Goal: Task Accomplishment & Management: Manage account settings

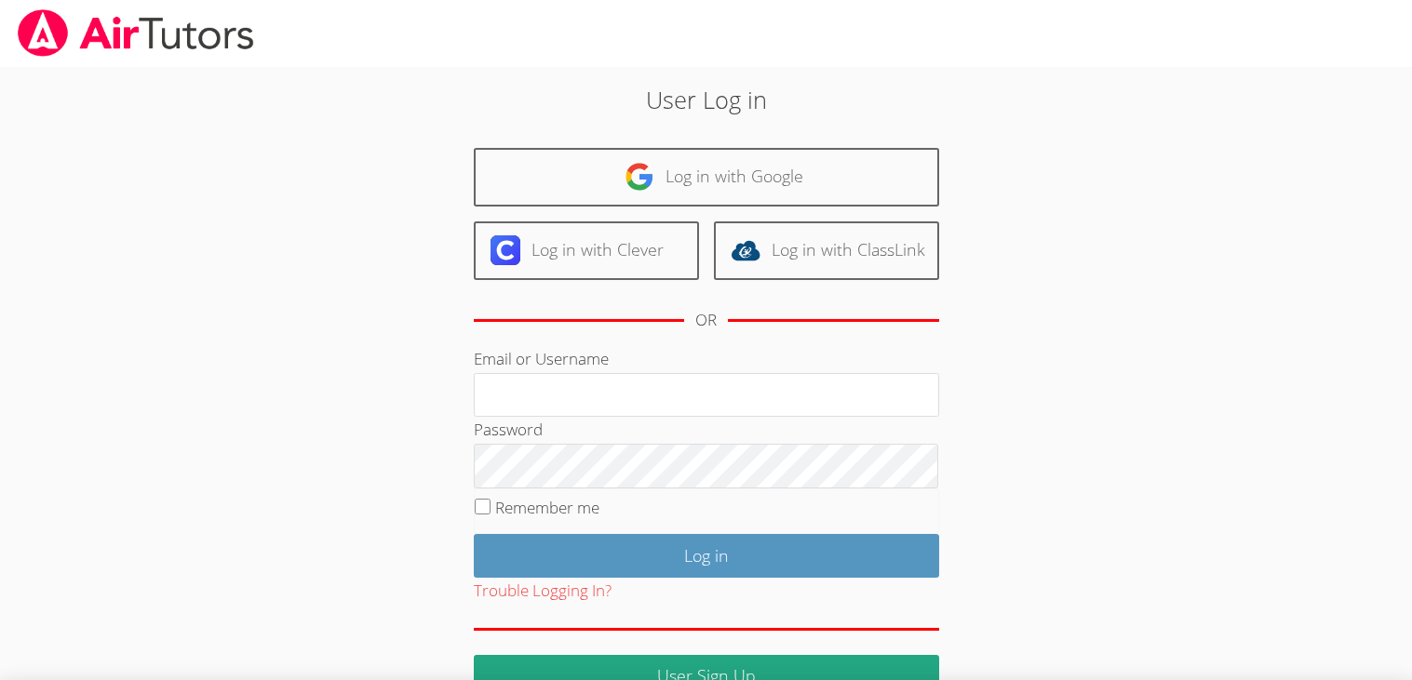
click at [700, 141] on div "User Log in Log in with Google Log in with Clever Log in with ClassLink OR Emai…" at bounding box center [706, 390] width 762 height 616
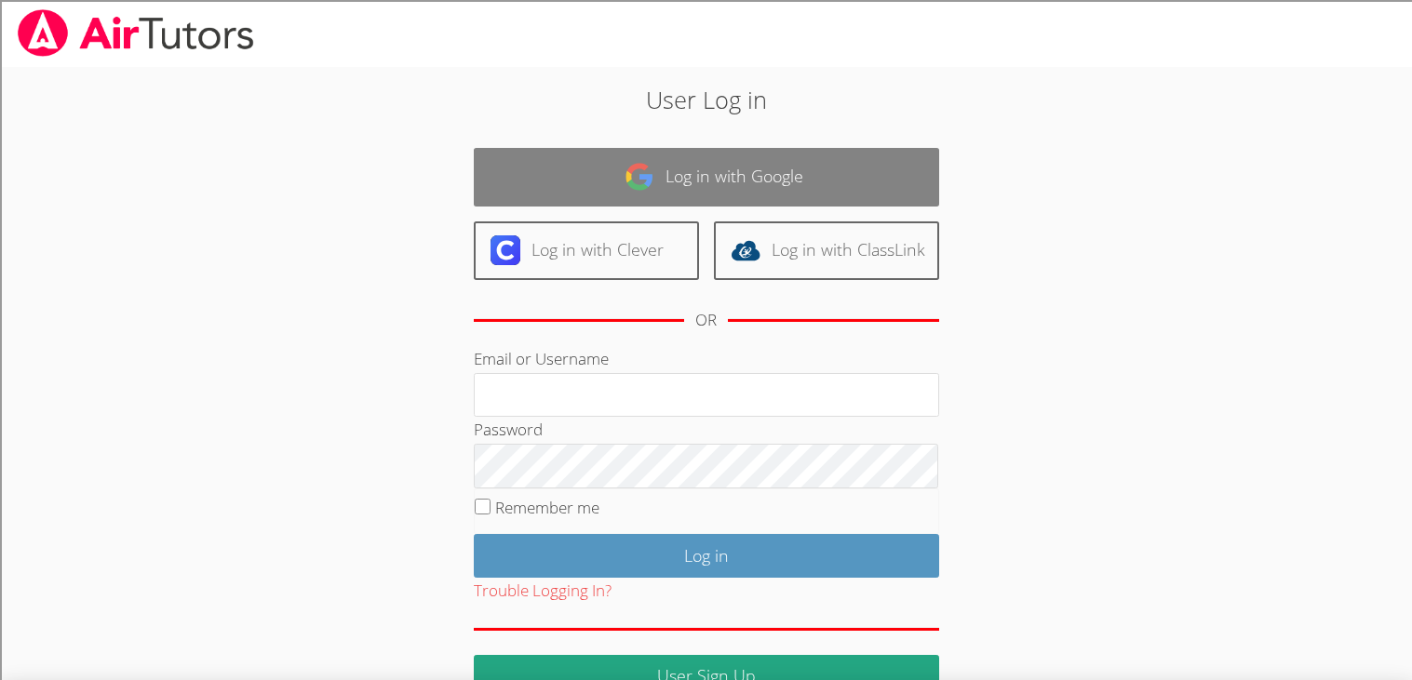
click at [708, 152] on link "Log in with Google" at bounding box center [706, 177] width 465 height 59
